Goal: Information Seeking & Learning: Understand process/instructions

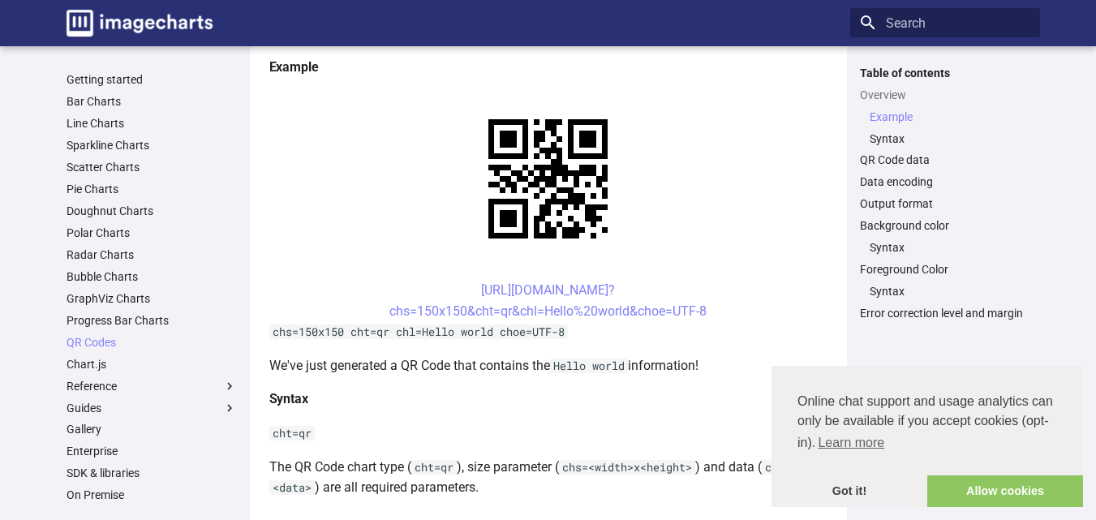
scroll to position [300, 0]
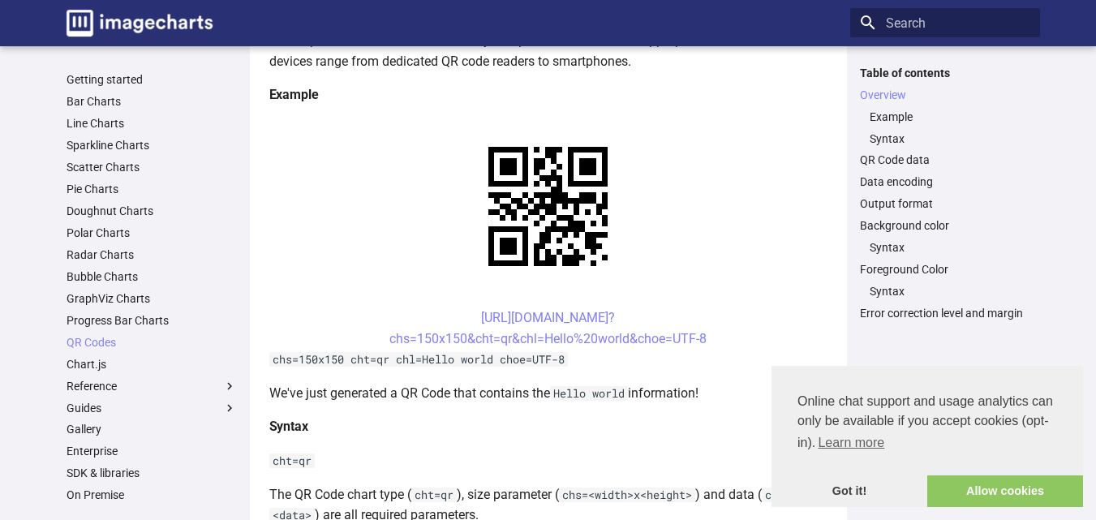
click at [769, 307] on center "[URL][DOMAIN_NAME]? chs=150x150&cht=qr&chl=Hello%20world&choe=UTF-8" at bounding box center [548, 327] width 558 height 41
click at [457, 310] on link "[URL][DOMAIN_NAME]? chs=150x150&cht=qr&chl=Hello%20world&choe=UTF-8" at bounding box center [547, 328] width 317 height 36
click at [535, 310] on link "[URL][DOMAIN_NAME]? chs=150x150&cht=qr&chl=Hello%20world&choe=UTF-8" at bounding box center [547, 328] width 317 height 36
click at [463, 310] on link "[URL][DOMAIN_NAME]? chs=150x150&cht=qr&chl=Hello%20world&choe=UTF-8" at bounding box center [547, 328] width 317 height 36
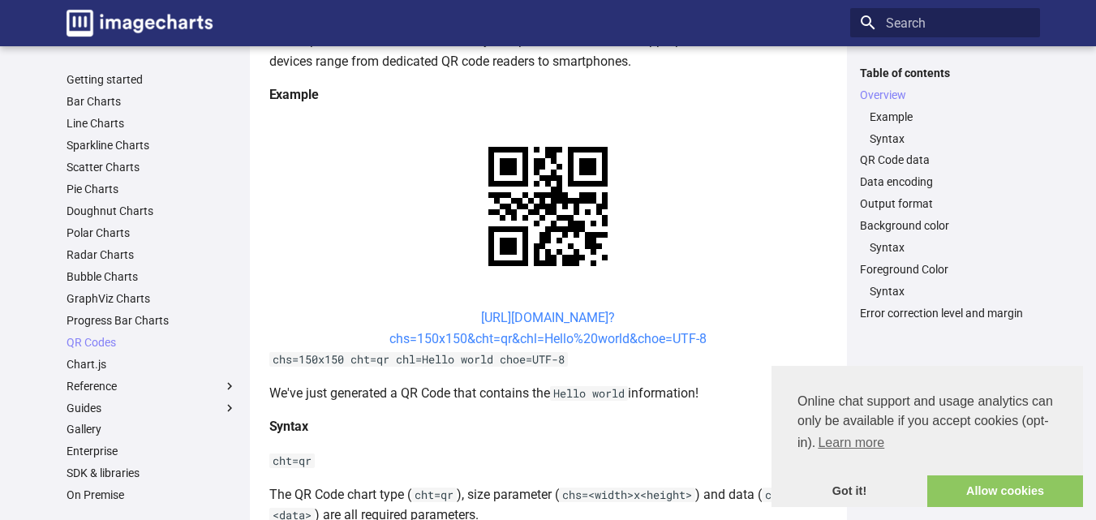
click at [463, 310] on link "[URL][DOMAIN_NAME]? chs=150x150&cht=qr&chl=Hello%20world&choe=UTF-8" at bounding box center [547, 328] width 317 height 36
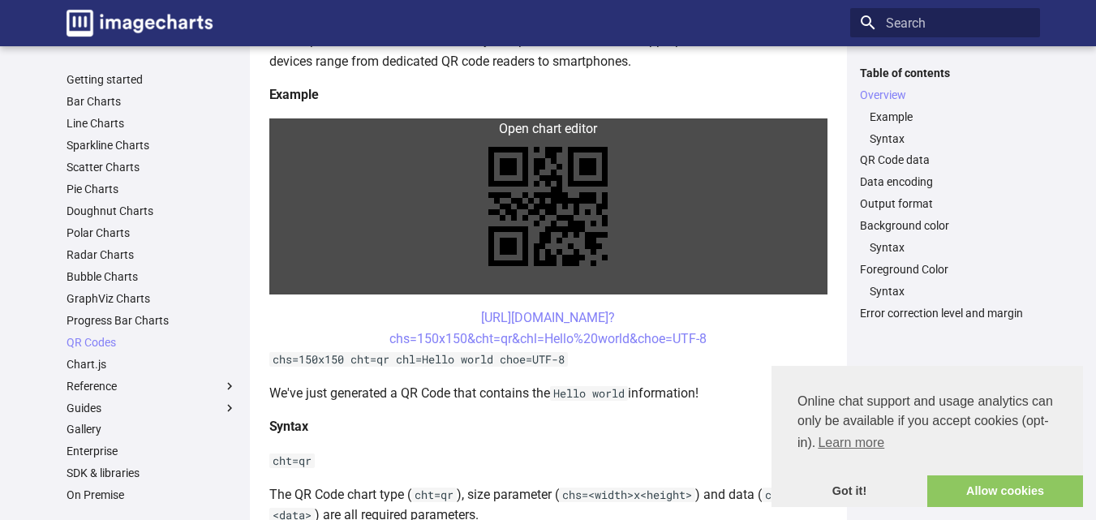
click at [433, 122] on link at bounding box center [548, 206] width 558 height 176
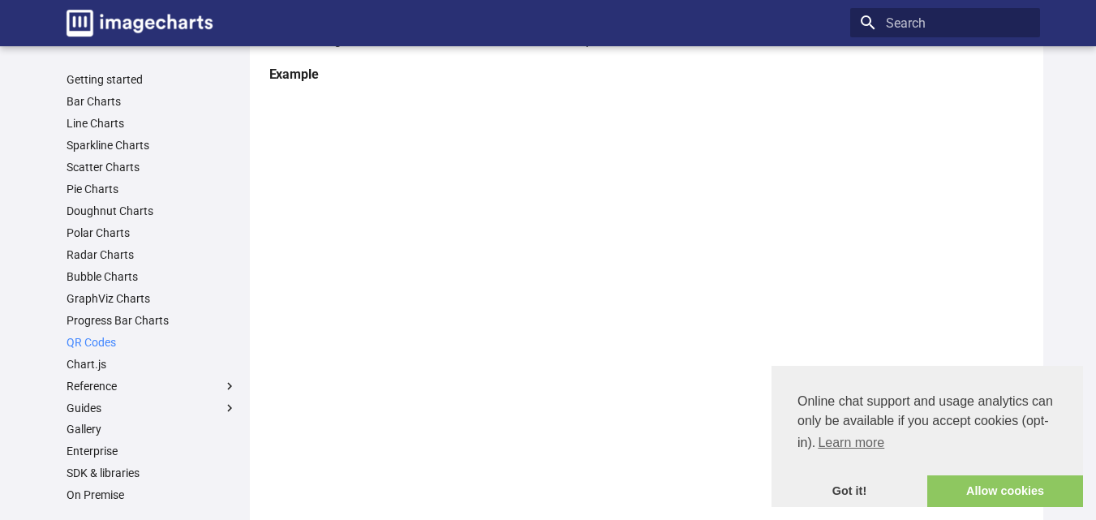
click at [92, 341] on link "QR Codes" at bounding box center [152, 342] width 170 height 15
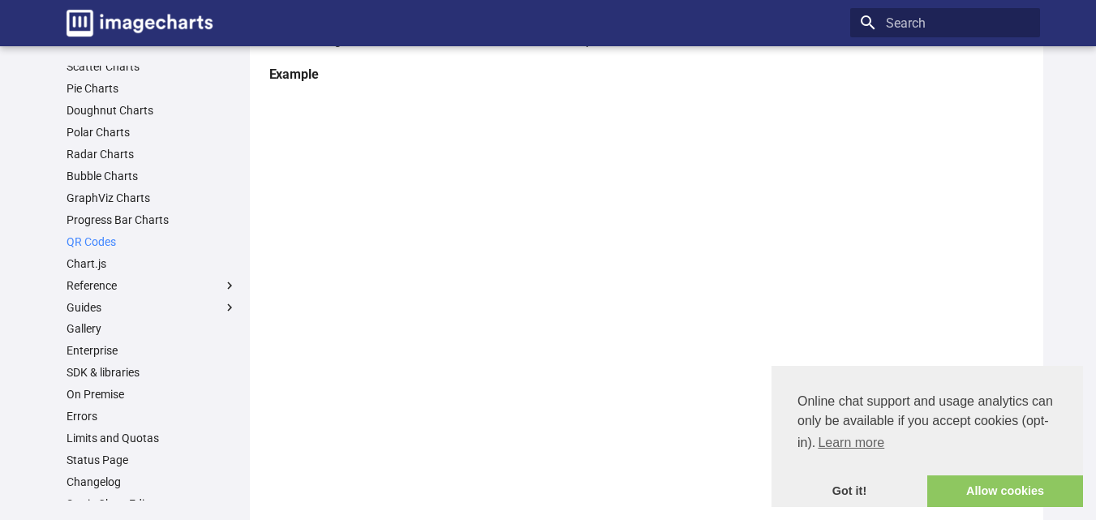
scroll to position [111, 0]
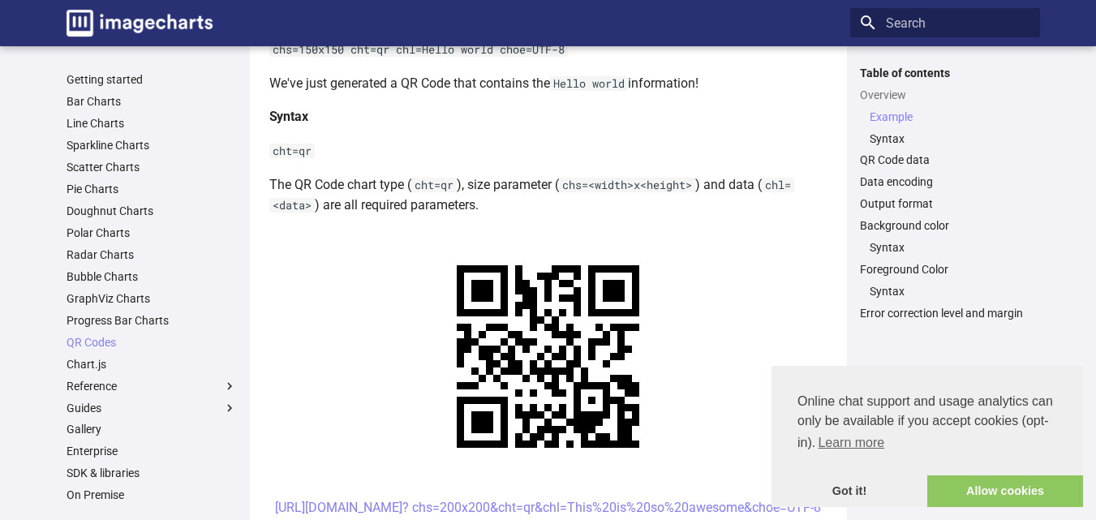
scroll to position [478, 0]
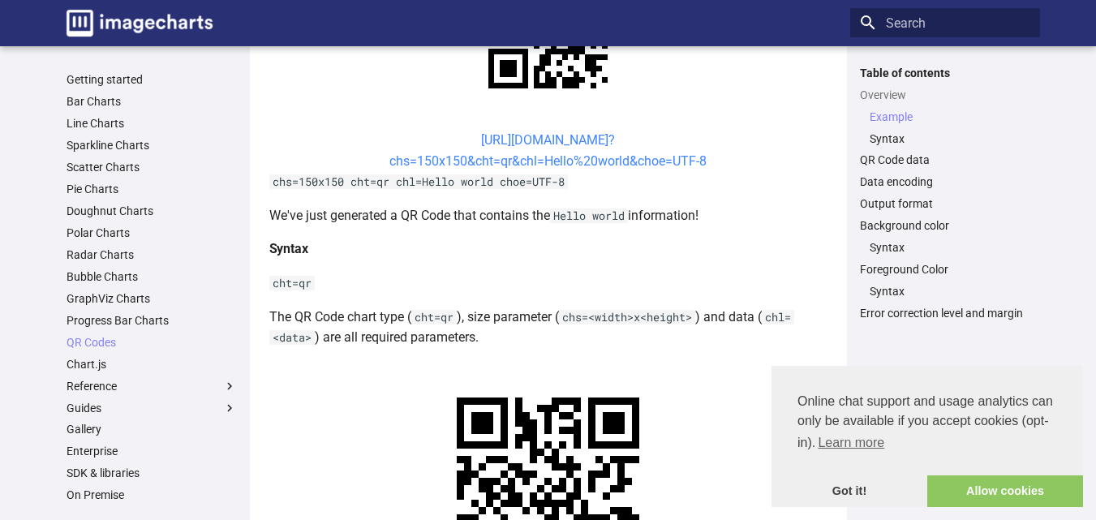
click at [457, 138] on link "[URL][DOMAIN_NAME]? chs=150x150&cht=qr&chl=Hello%20world&choe=UTF-8" at bounding box center [547, 150] width 317 height 36
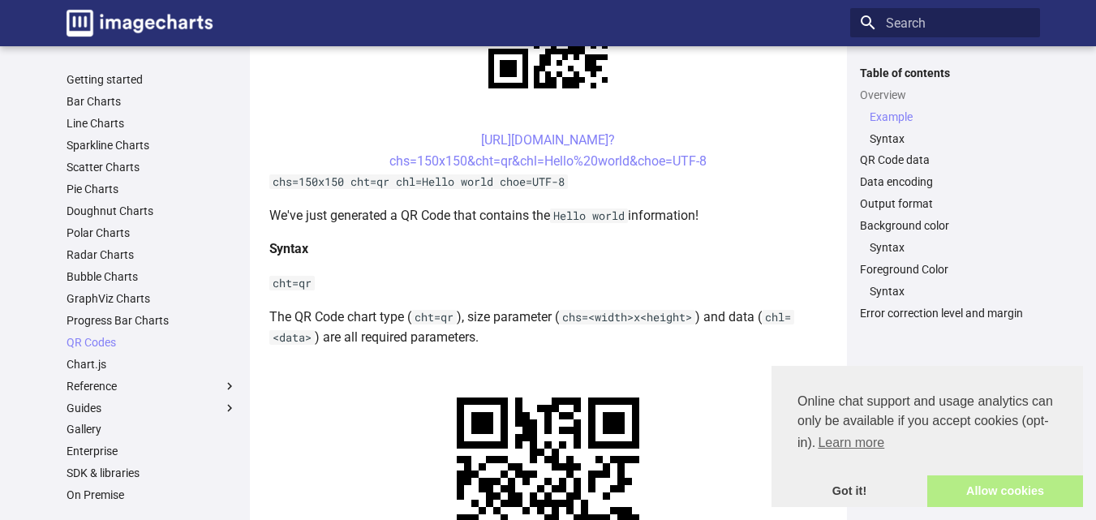
click at [997, 483] on link "Allow cookies" at bounding box center [1005, 491] width 156 height 32
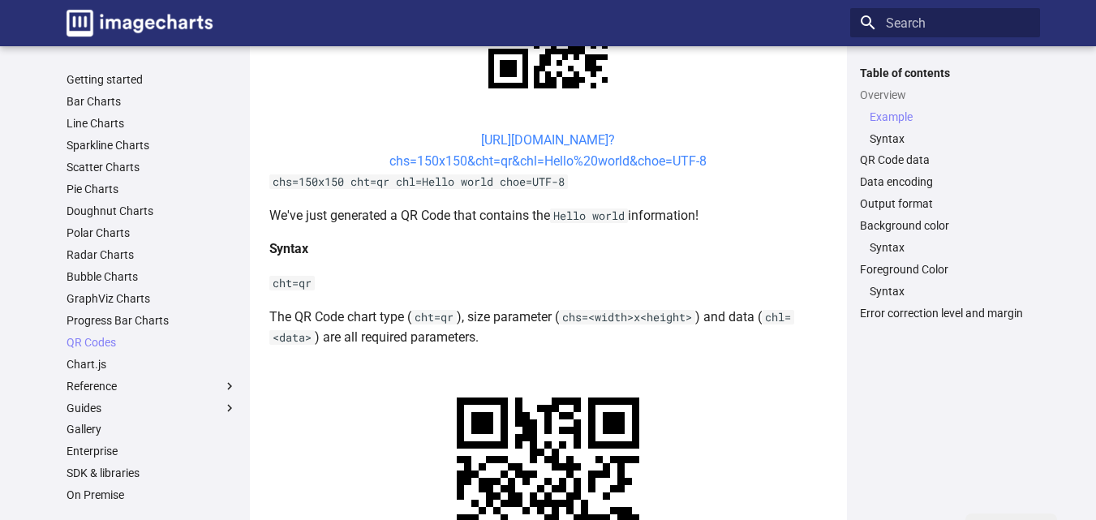
click at [499, 142] on link "[URL][DOMAIN_NAME]? chs=150x150&cht=qr&chl=Hello%20world&choe=UTF-8" at bounding box center [547, 150] width 317 height 36
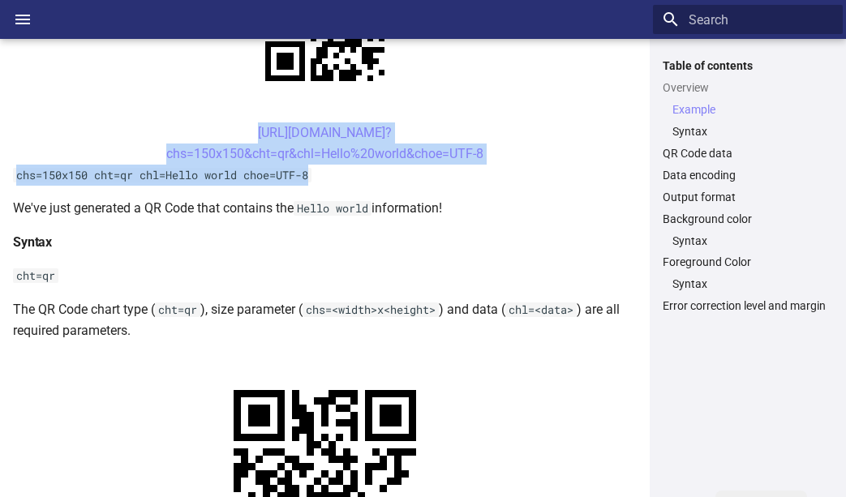
drag, startPoint x: 311, startPoint y: 172, endPoint x: 178, endPoint y: 122, distance: 143.0
copy article "[URL][DOMAIN_NAME]? chs=150x150&cht=qr&chl=Hello%20world&choe=UTF-8 chs=150x150…"
